Goal: Information Seeking & Learning: Learn about a topic

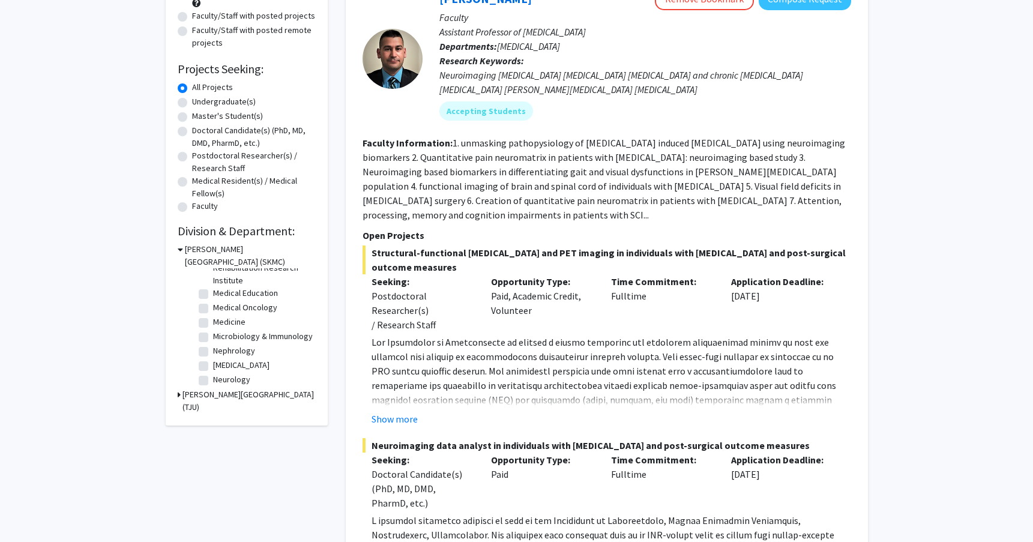
click at [240, 369] on label "[MEDICAL_DATA]" at bounding box center [241, 365] width 56 height 13
click at [221, 367] on input "[MEDICAL_DATA]" at bounding box center [217, 363] width 8 height 8
checkbox input "true"
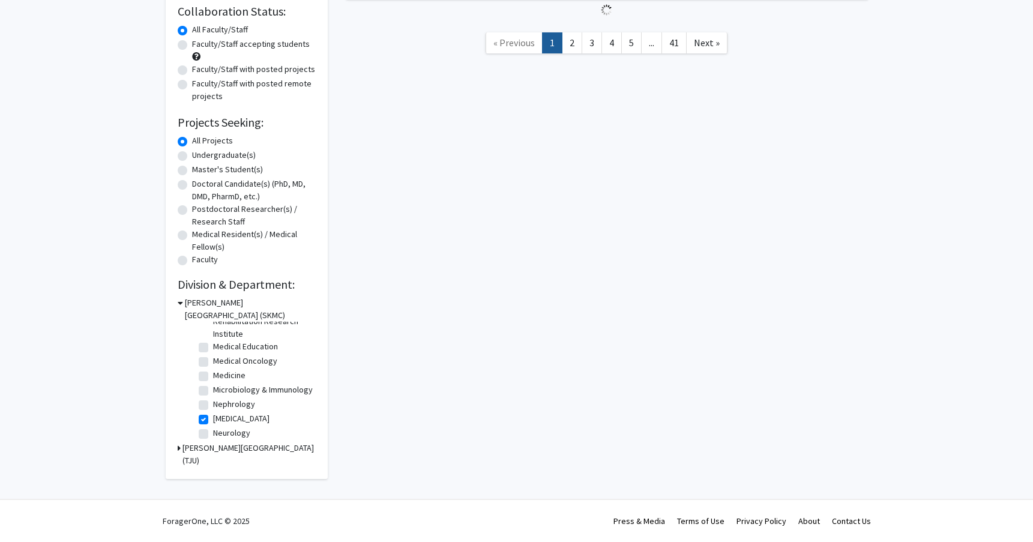
checkbox input "true"
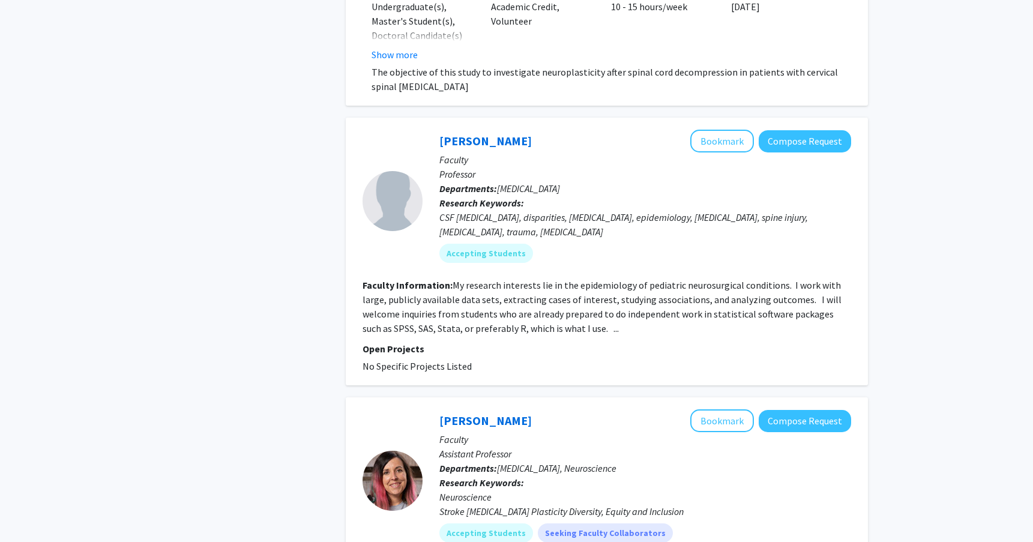
click at [580, 336] on section "Faculty Information: My research interests lie in the epidemiology of pediatric…" at bounding box center [607, 307] width 489 height 58
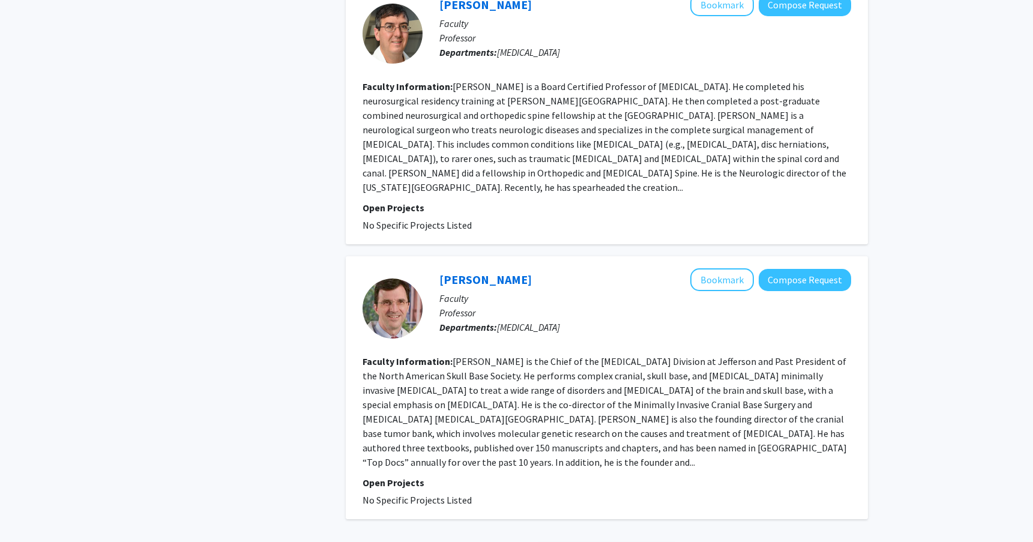
scroll to position [2841, 0]
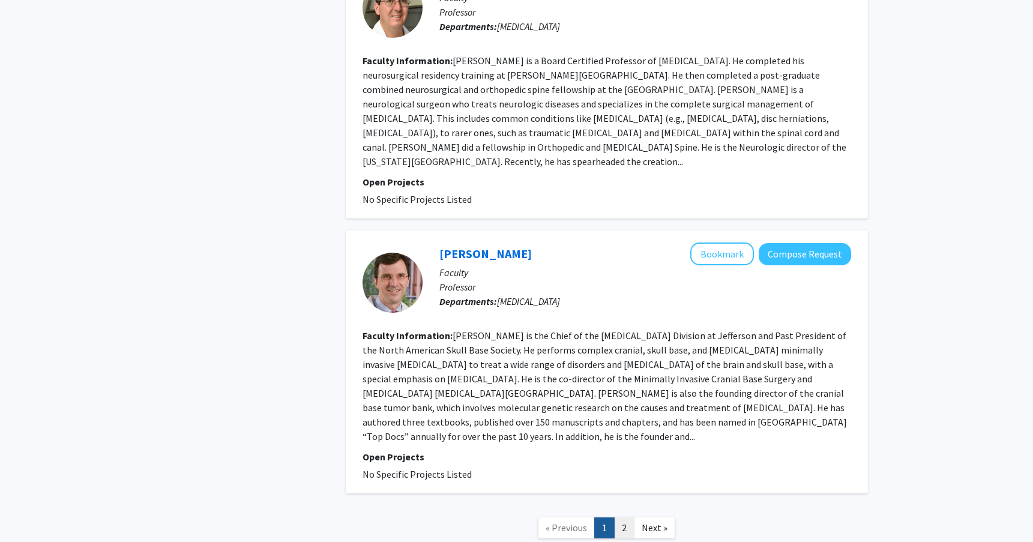
click at [622, 517] on link "2" at bounding box center [624, 527] width 20 height 21
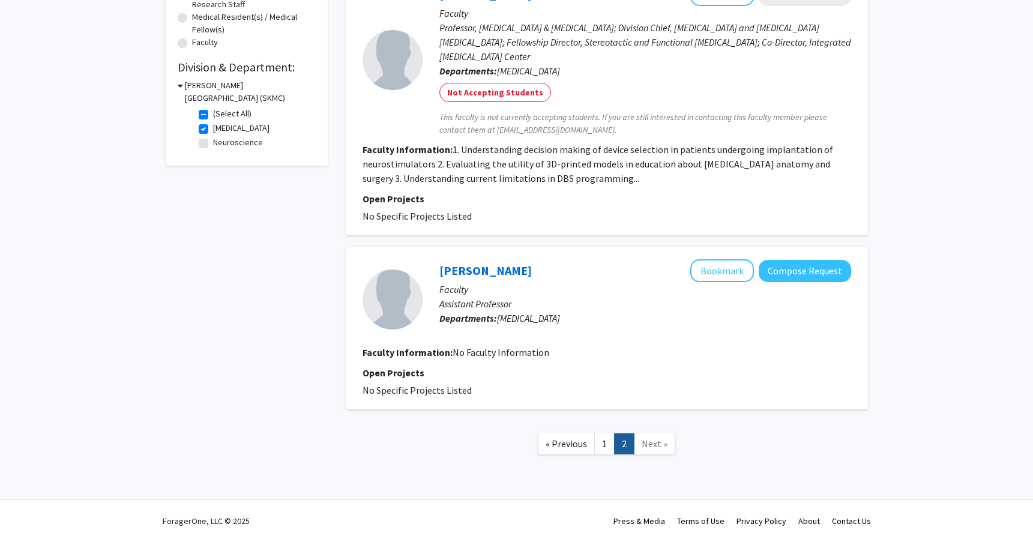
scroll to position [311, 0]
click at [606, 445] on link "1" at bounding box center [604, 443] width 20 height 21
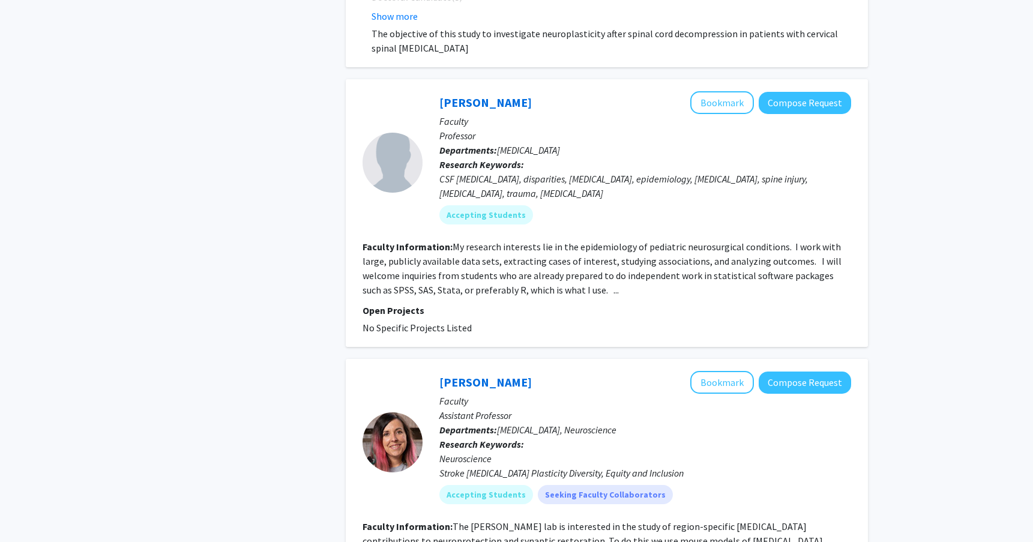
scroll to position [1342, 0]
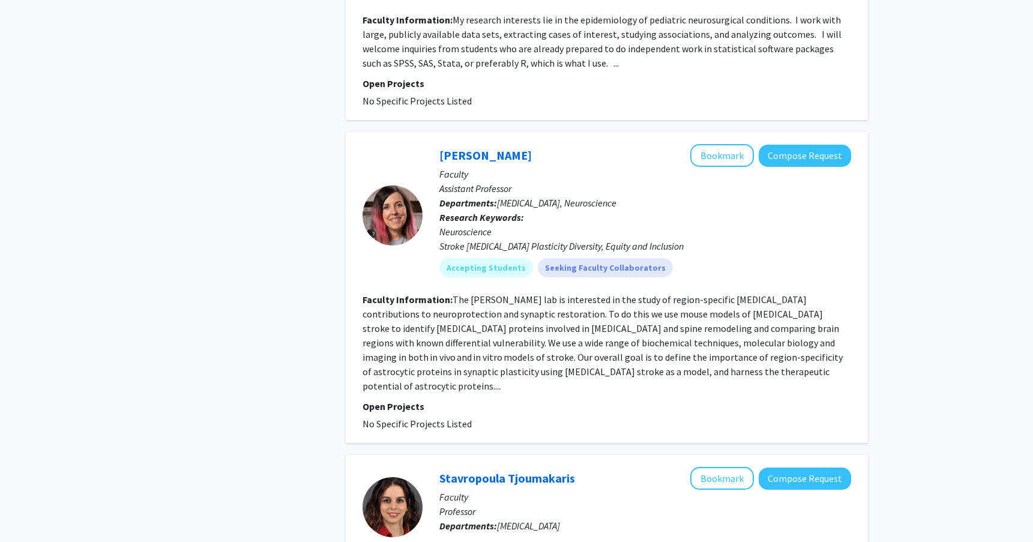
click at [568, 373] on fg-read-more "The [PERSON_NAME] lab is interested in the study of region-specific [MEDICAL_DA…" at bounding box center [603, 343] width 480 height 98
click at [499, 157] on link "[PERSON_NAME]" at bounding box center [485, 155] width 92 height 15
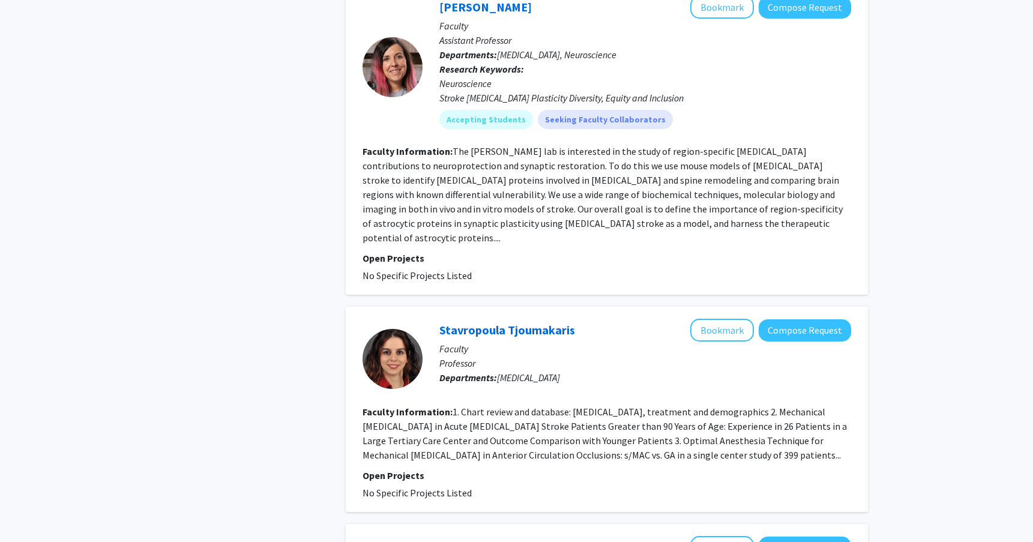
scroll to position [1490, 0]
click at [545, 322] on link "Stavropoula Tjoumakaris" at bounding box center [507, 329] width 136 height 15
click at [571, 217] on section "Faculty Information: The [PERSON_NAME] lab is interested in the study of region…" at bounding box center [607, 194] width 489 height 101
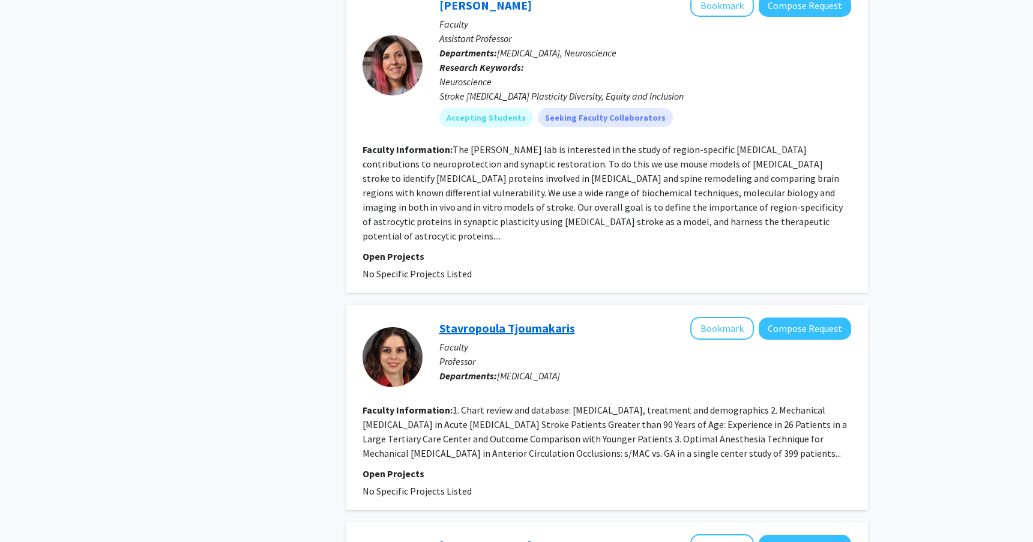
scroll to position [1518, 0]
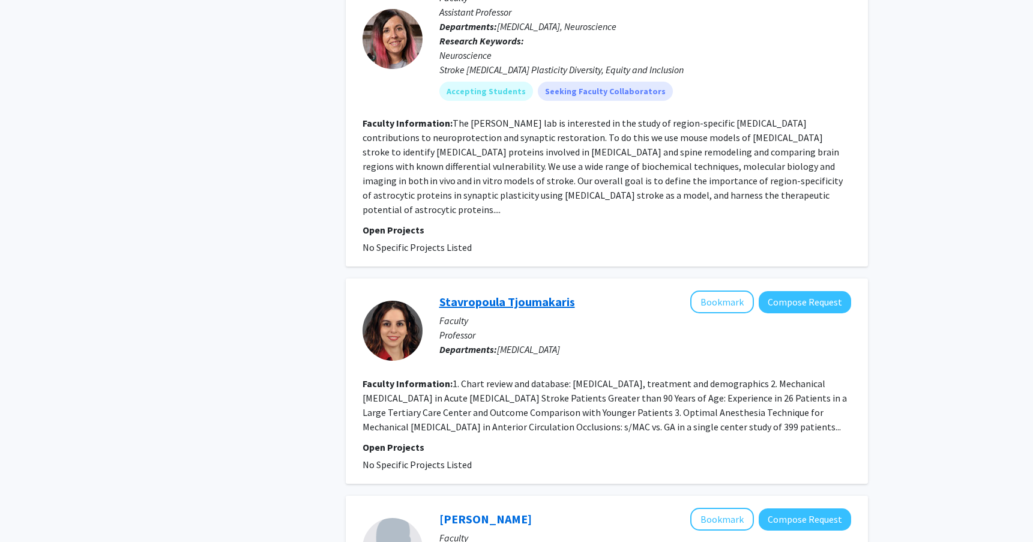
click at [539, 294] on link "Stavropoula Tjoumakaris" at bounding box center [507, 301] width 136 height 15
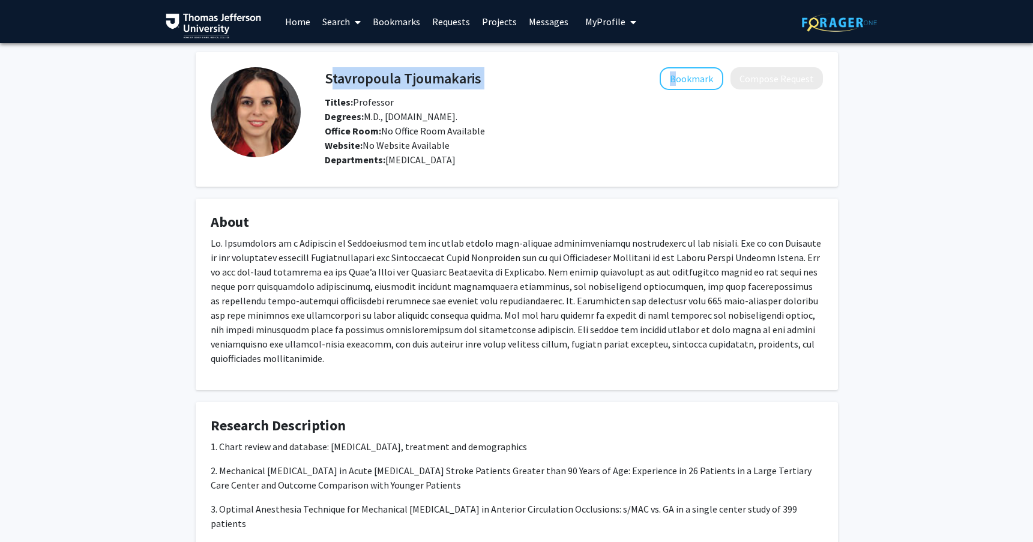
drag, startPoint x: 491, startPoint y: 76, endPoint x: 326, endPoint y: 82, distance: 165.2
click at [326, 82] on div "Stavropoula Tjoumakaris Bookmark Compose Request" at bounding box center [574, 78] width 516 height 23
copy div "Stavropoula Tjoumakaris"
click at [573, 337] on p at bounding box center [517, 301] width 612 height 130
click at [607, 191] on div "Stavropoula Tjoumakaris Bookmark Compose Request Titles: Professor Degrees: M.D…" at bounding box center [517, 417] width 660 height 730
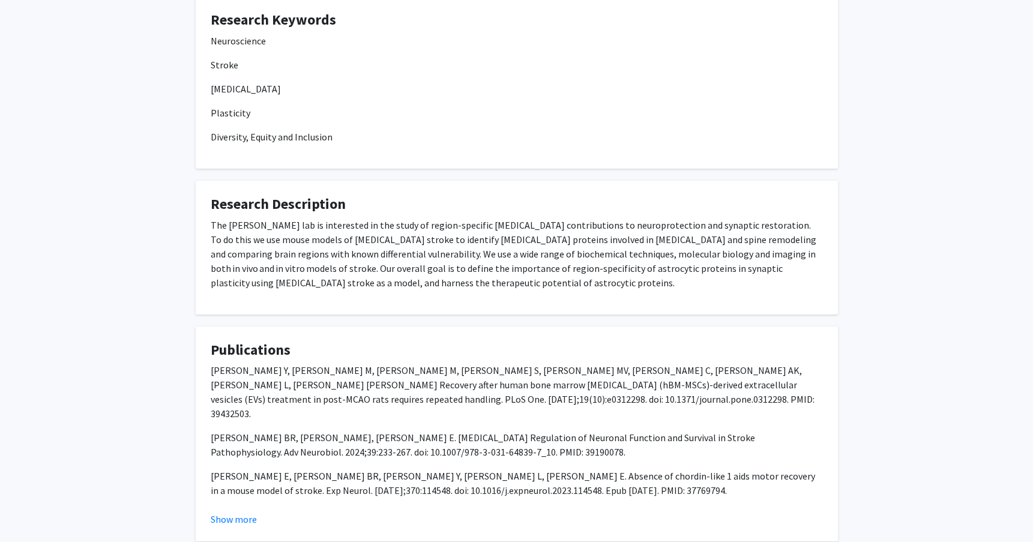
scroll to position [246, 0]
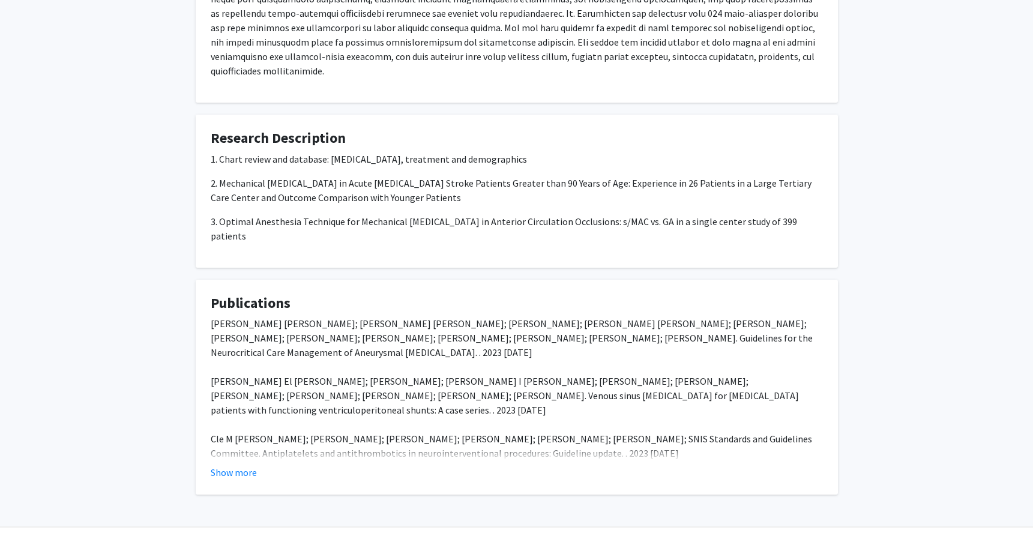
scroll to position [287, 0]
click at [241, 466] on button "Show more" at bounding box center [234, 473] width 46 height 14
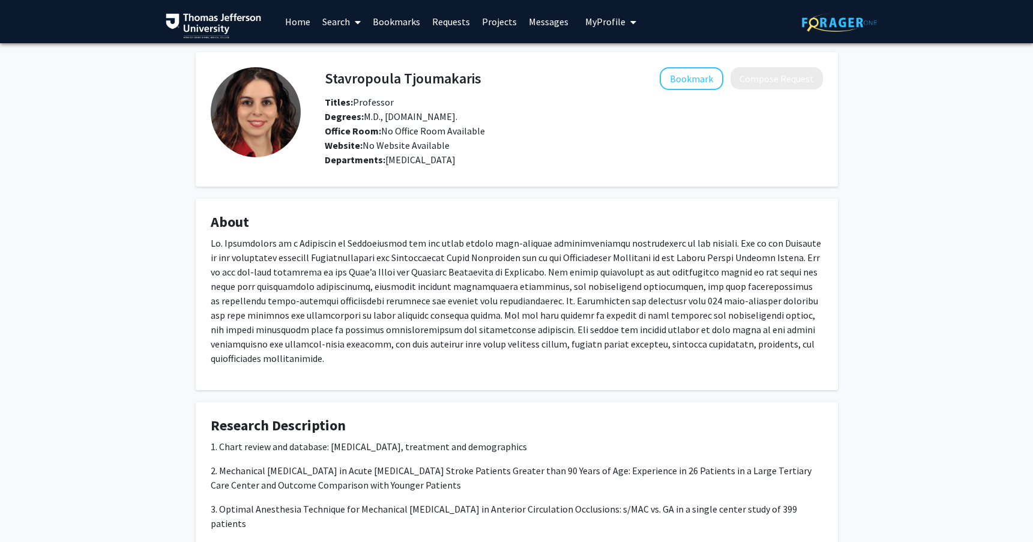
scroll to position [0, 0]
drag, startPoint x: 485, startPoint y: 83, endPoint x: 326, endPoint y: 84, distance: 159.1
click at [326, 84] on div "Stavropoula Tjoumakaris Bookmark Compose Request" at bounding box center [574, 78] width 516 height 23
copy div "Stavropoula Tjoumakaris"
click at [538, 186] on fg-card "Stavropoula Tjoumakaris Bookmark Compose Request Titles: Professor Degrees: M.D…" at bounding box center [517, 119] width 642 height 134
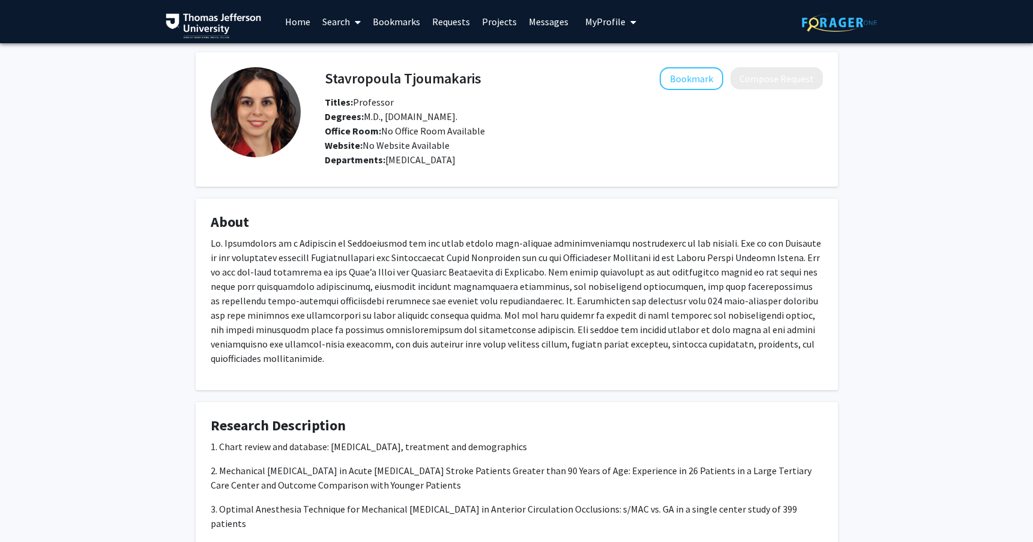
click at [538, 186] on fg-card "Stavropoula Tjoumakaris Bookmark Compose Request Titles: Professor Degrees: M.D…" at bounding box center [517, 119] width 642 height 134
